Goal: Check status: Check status

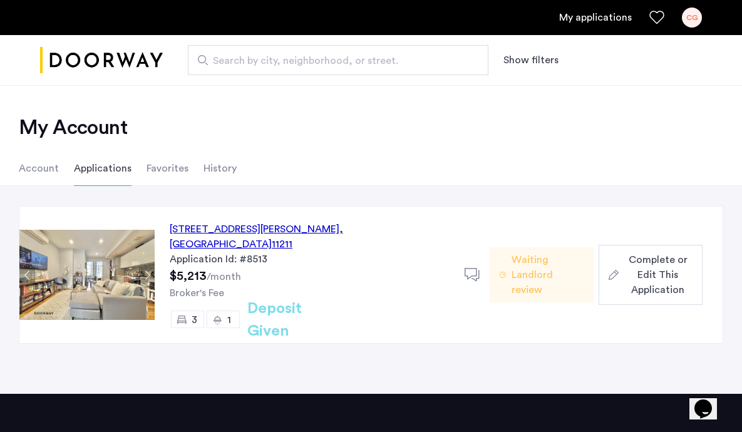
scroll to position [129, 0]
